Goal: Information Seeking & Learning: Learn about a topic

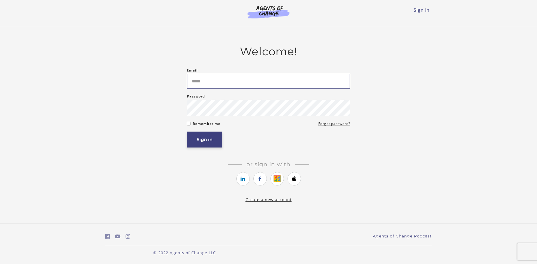
type input "**********"
click at [202, 140] on button "Sign in" at bounding box center [205, 140] width 36 height 16
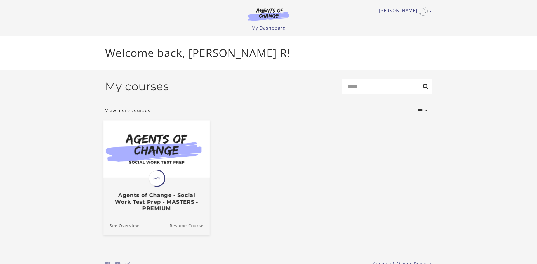
click at [182, 226] on link "Resume Course" at bounding box center [189, 225] width 40 height 19
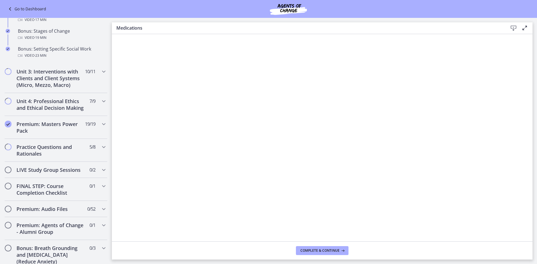
scroll to position [486, 0]
click at [72, 157] on h2 "Practice Questions and Rationales" at bounding box center [50, 151] width 68 height 13
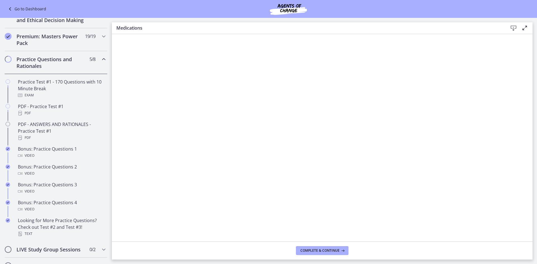
scroll to position [224, 0]
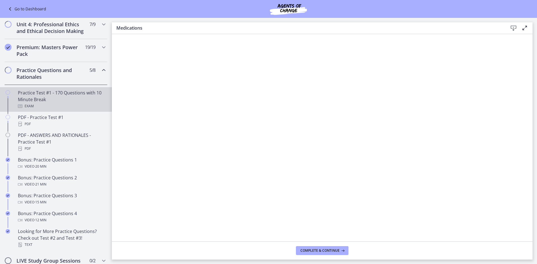
click at [83, 98] on div "Practice Test #1 - 170 Questions with 10 Minute Break Exam" at bounding box center [61, 99] width 87 height 20
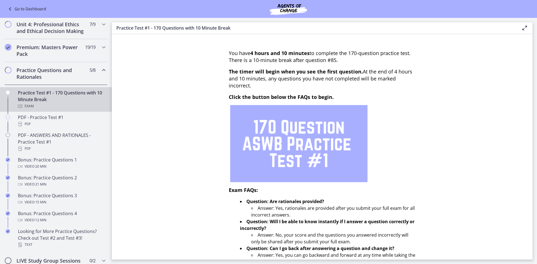
drag, startPoint x: 523, startPoint y: 41, endPoint x: 523, endPoint y: 62, distance: 21.5
click at [523, 62] on section "You have 4 hours and 10 minutes to complete the 170-question practice test. The…" at bounding box center [322, 147] width 420 height 226
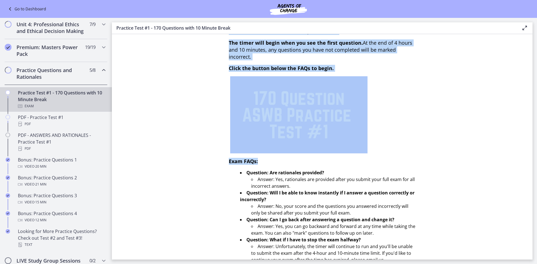
drag, startPoint x: 536, startPoint y: 95, endPoint x: 527, endPoint y: 163, distance: 69.0
click at [527, 163] on main "Practice Test #1 - 170 Questions with 10 Minute Break Enable fullscreen You hav…" at bounding box center [324, 141] width 425 height 246
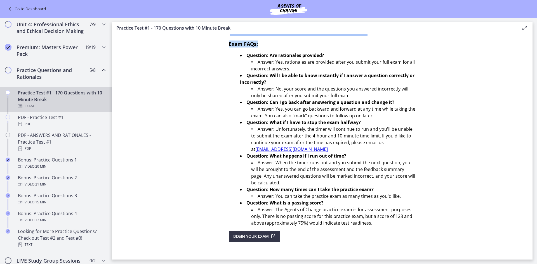
click at [252, 236] on span "Begin Your Exam" at bounding box center [251, 236] width 36 height 7
